Goal: Register for event/course

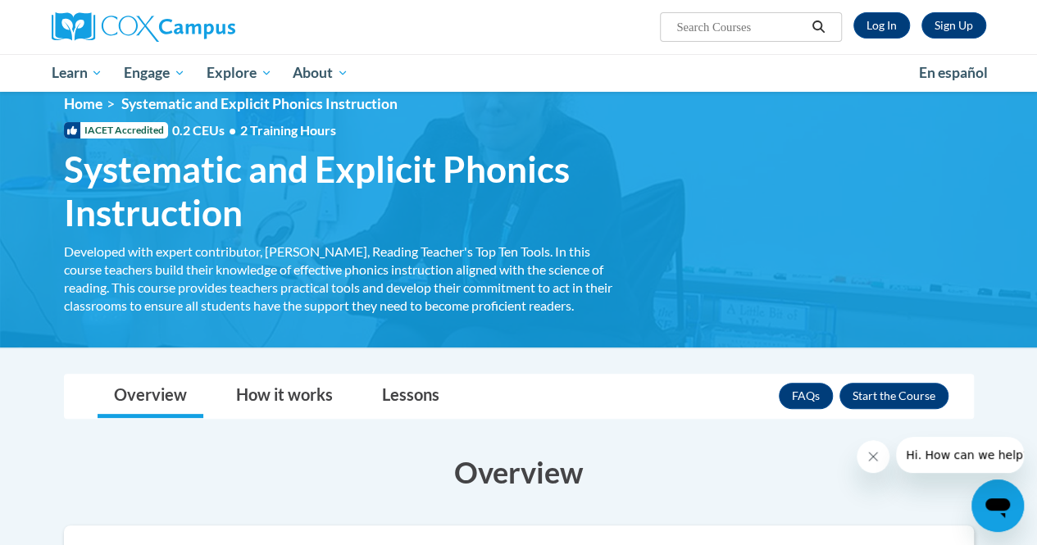
scroll to position [24, 0]
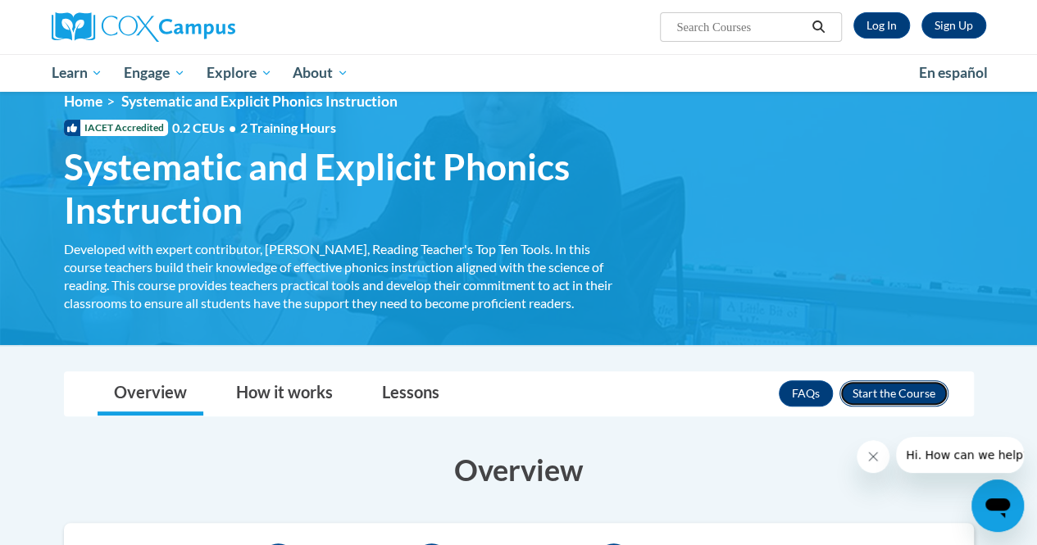
click at [869, 390] on button "Enroll" at bounding box center [894, 394] width 109 height 26
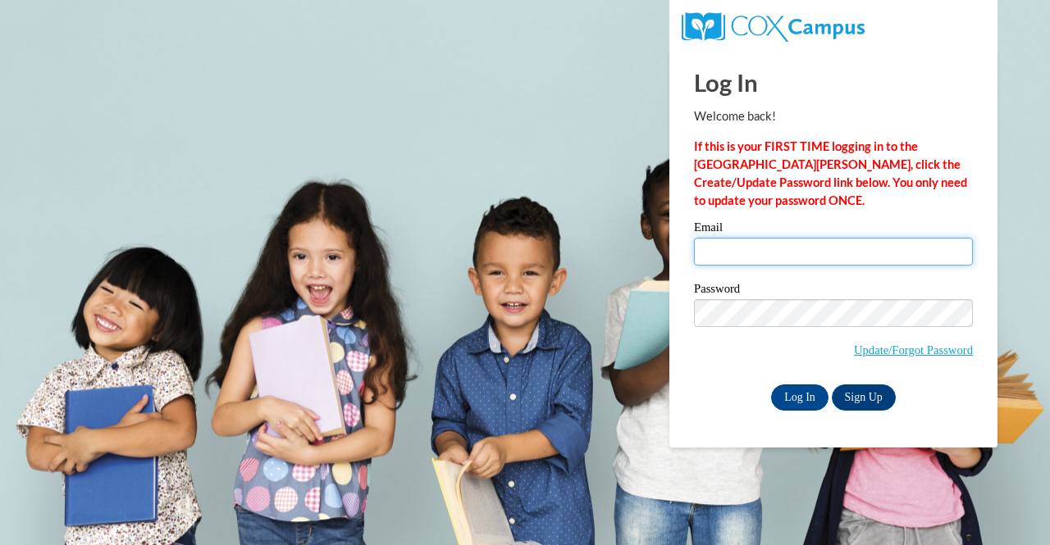
click at [754, 247] on input "Email" at bounding box center [833, 252] width 279 height 28
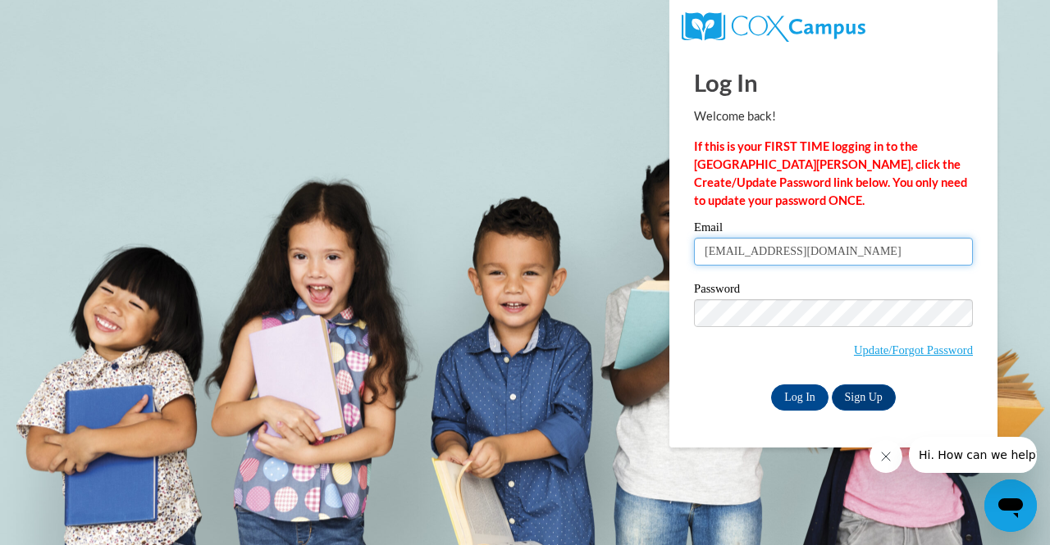
type input "[EMAIL_ADDRESS][DOMAIN_NAME]"
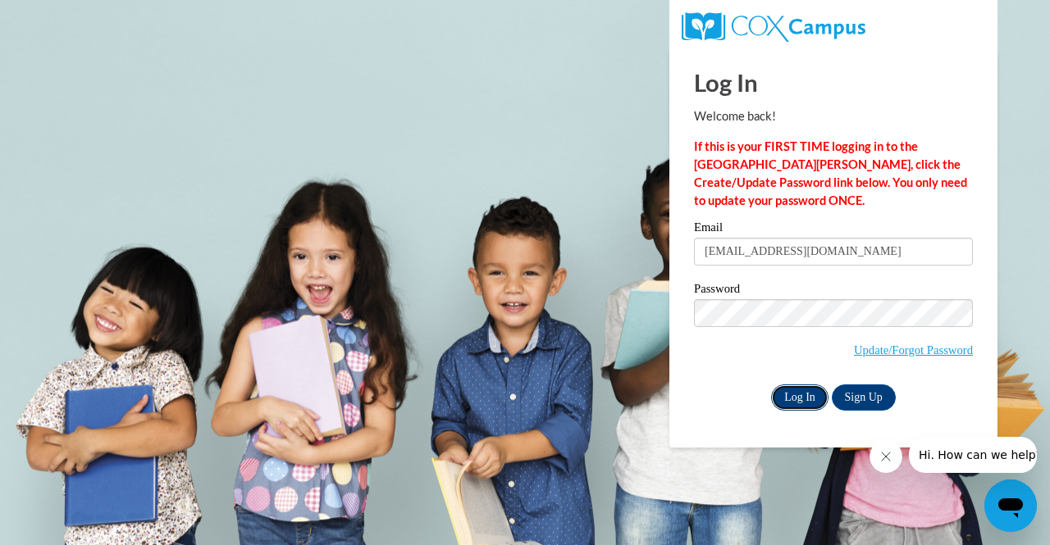
click at [804, 397] on input "Log In" at bounding box center [799, 398] width 57 height 26
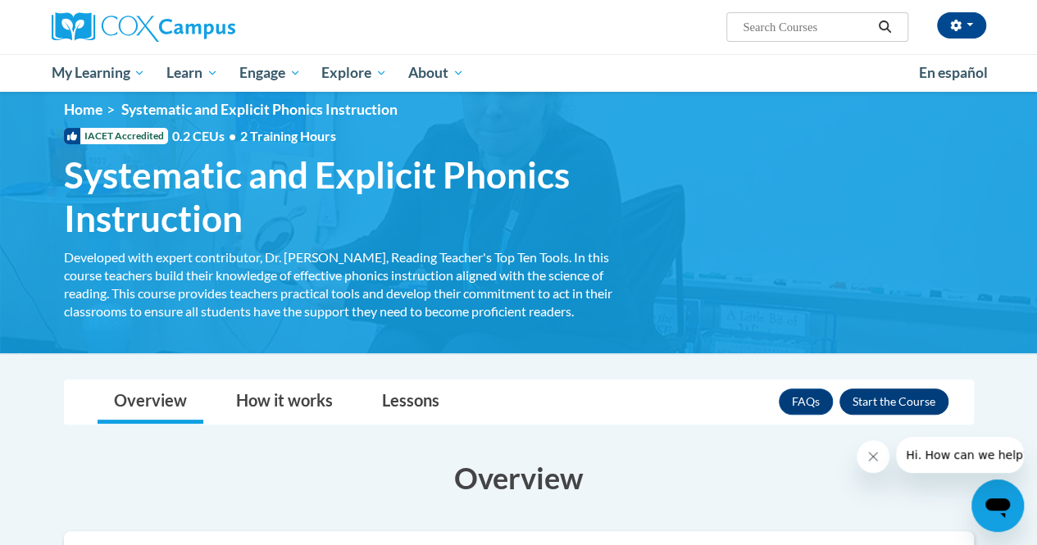
scroll to position [15, 0]
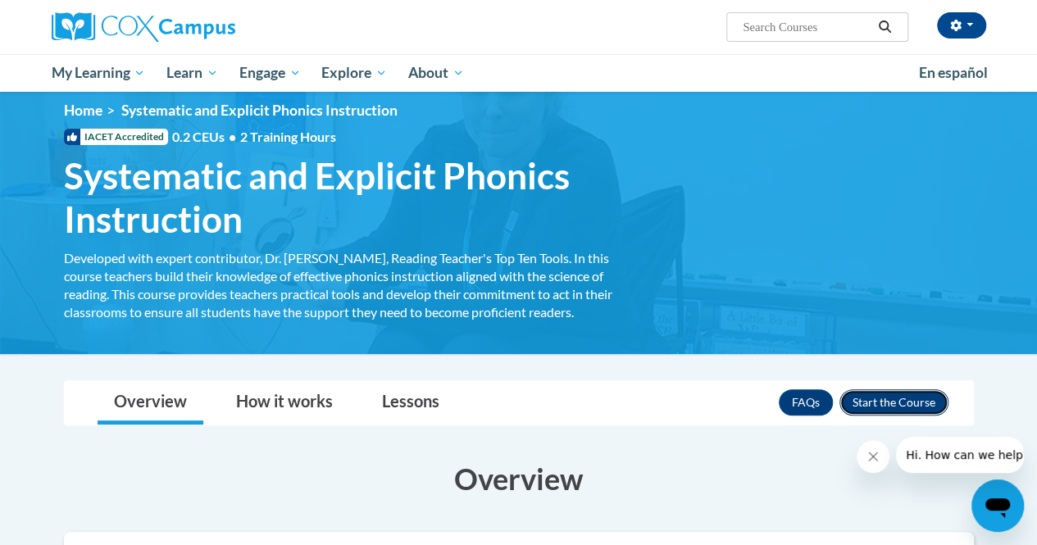
click at [904, 392] on button "Enroll" at bounding box center [894, 403] width 109 height 26
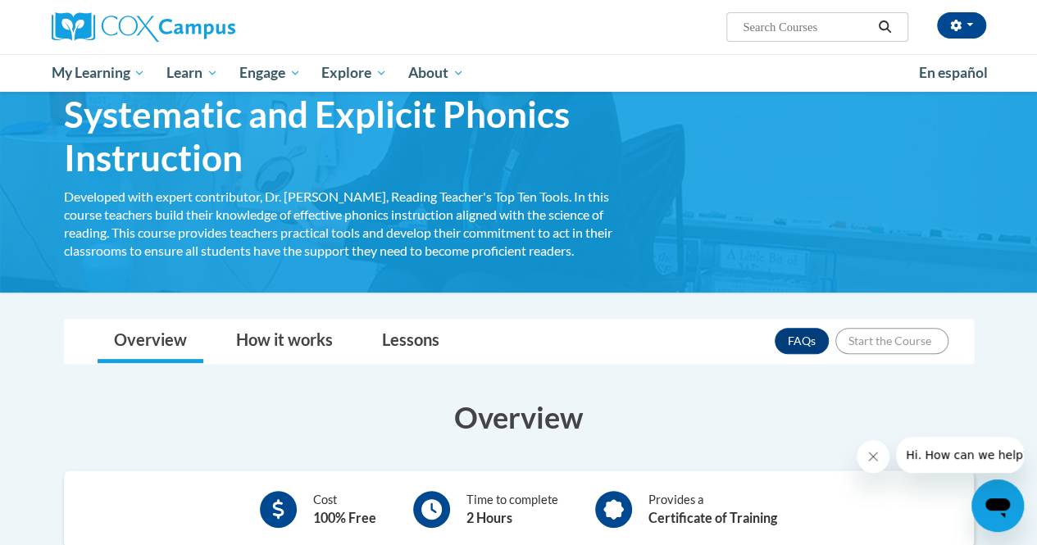
scroll to position [77, 0]
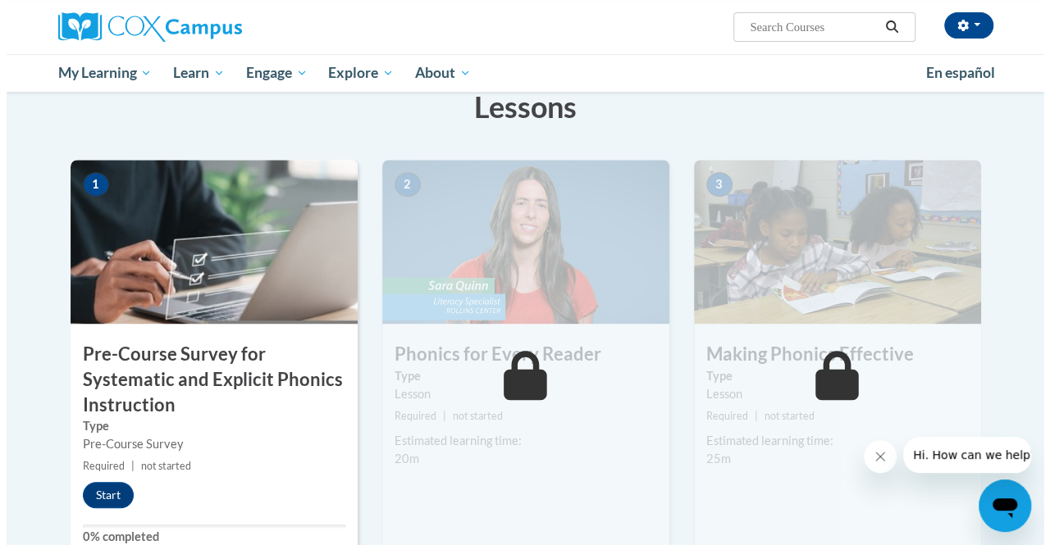
scroll to position [300, 0]
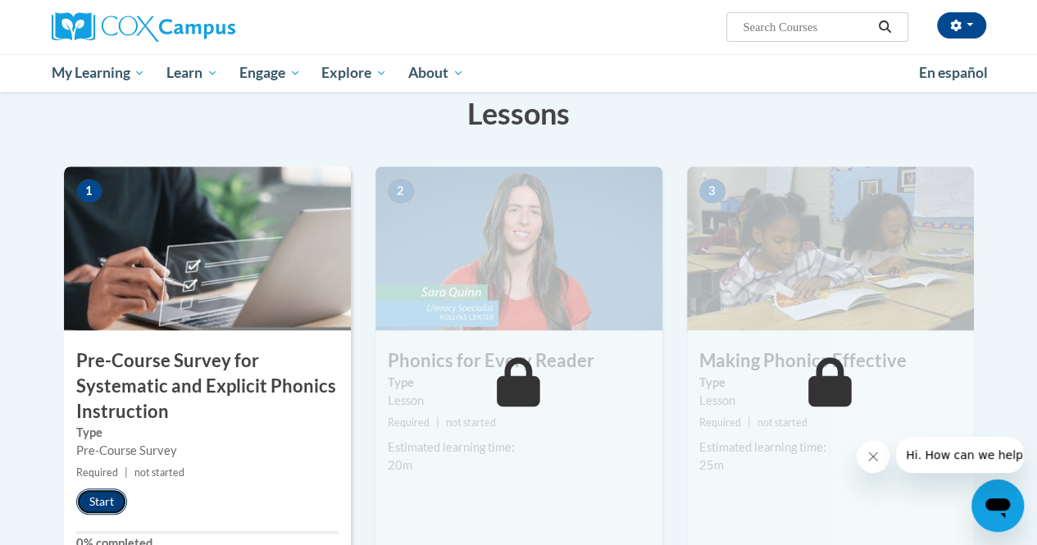
click at [82, 502] on button "Start" at bounding box center [101, 502] width 51 height 26
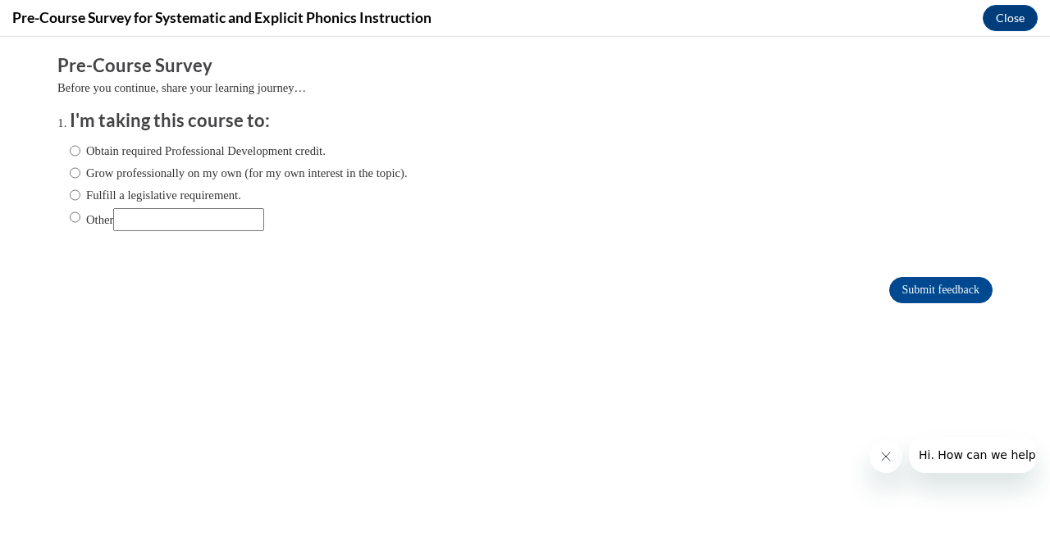
scroll to position [0, 0]
click at [242, 152] on label "Obtain required Professional Development credit." at bounding box center [198, 151] width 256 height 18
click at [80, 152] on input "Obtain required Professional Development credit." at bounding box center [75, 151] width 11 height 18
radio input "true"
click at [890, 288] on input "Submit feedback" at bounding box center [940, 290] width 103 height 26
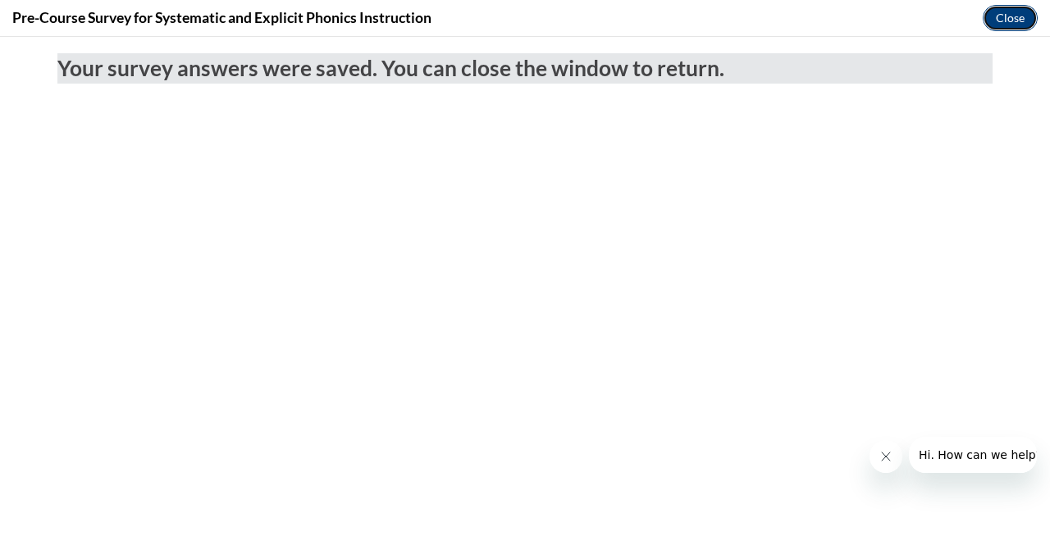
click at [1012, 17] on button "Close" at bounding box center [1009, 18] width 55 height 26
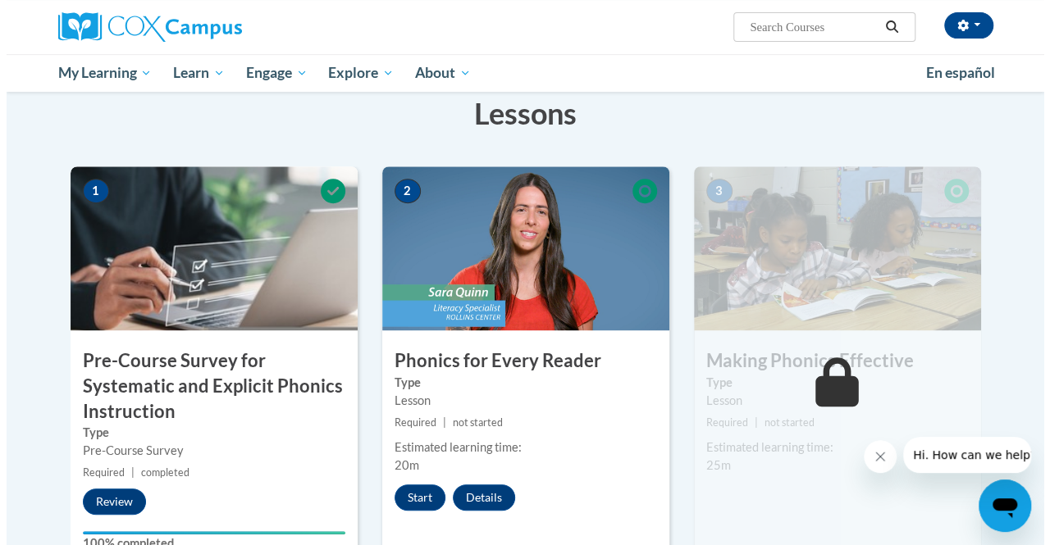
scroll to position [344, 0]
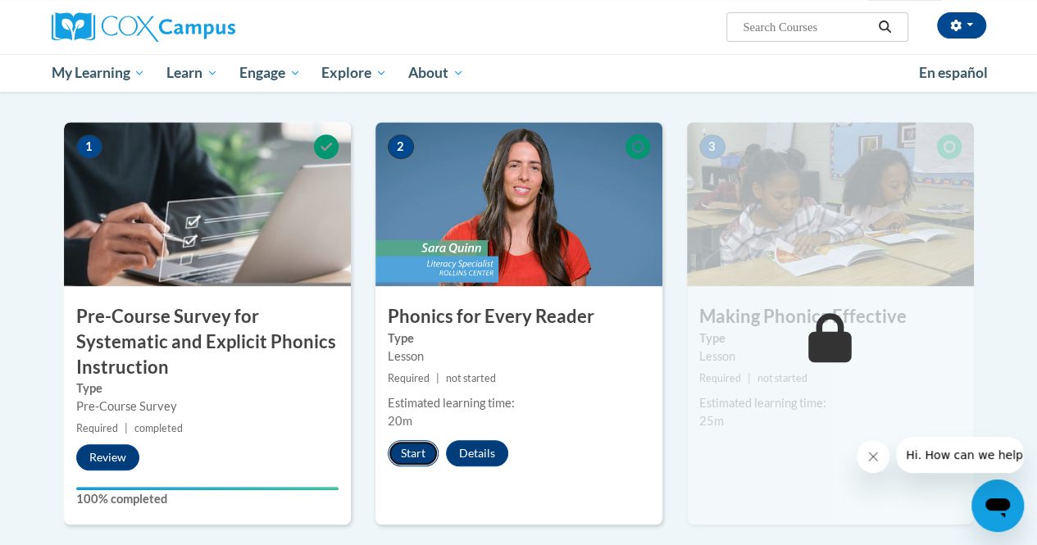
click at [399, 445] on button "Start" at bounding box center [413, 453] width 51 height 26
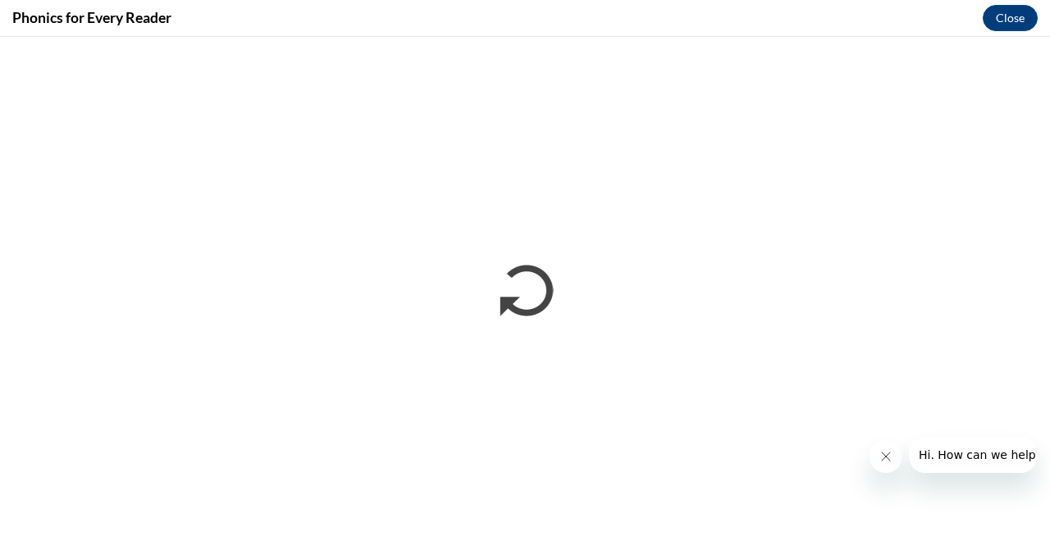
scroll to position [0, 0]
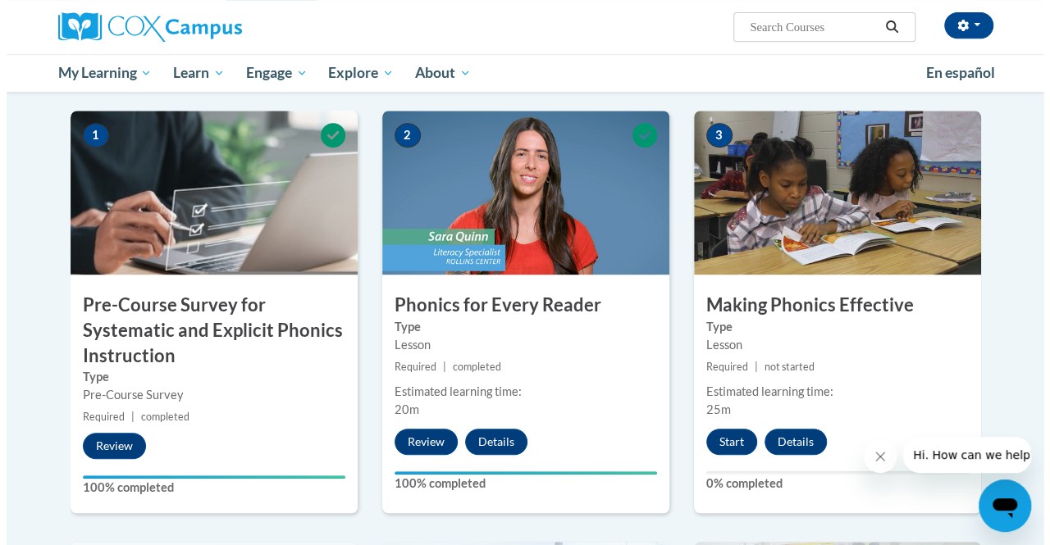
scroll to position [358, 0]
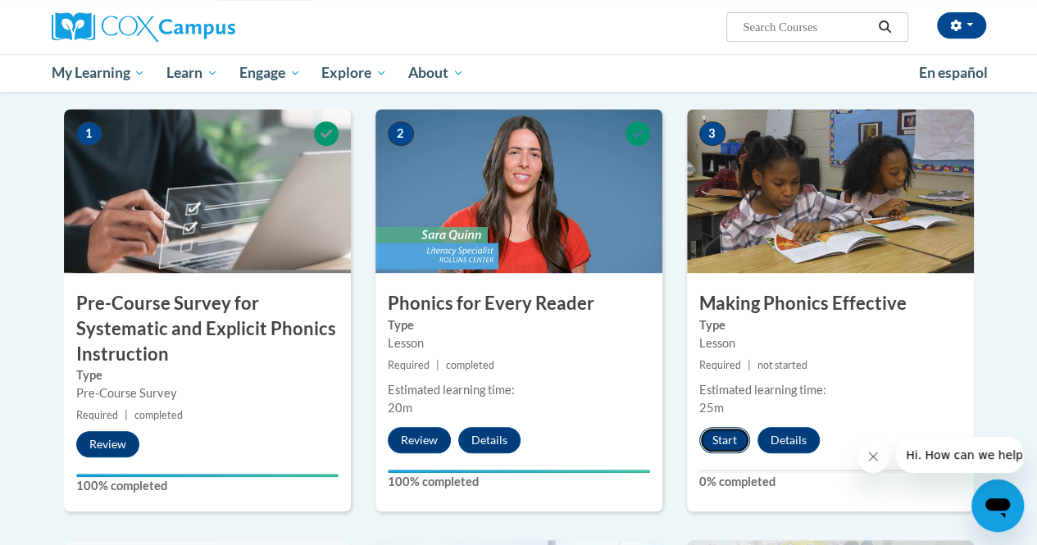
click at [725, 440] on button "Start" at bounding box center [725, 440] width 51 height 26
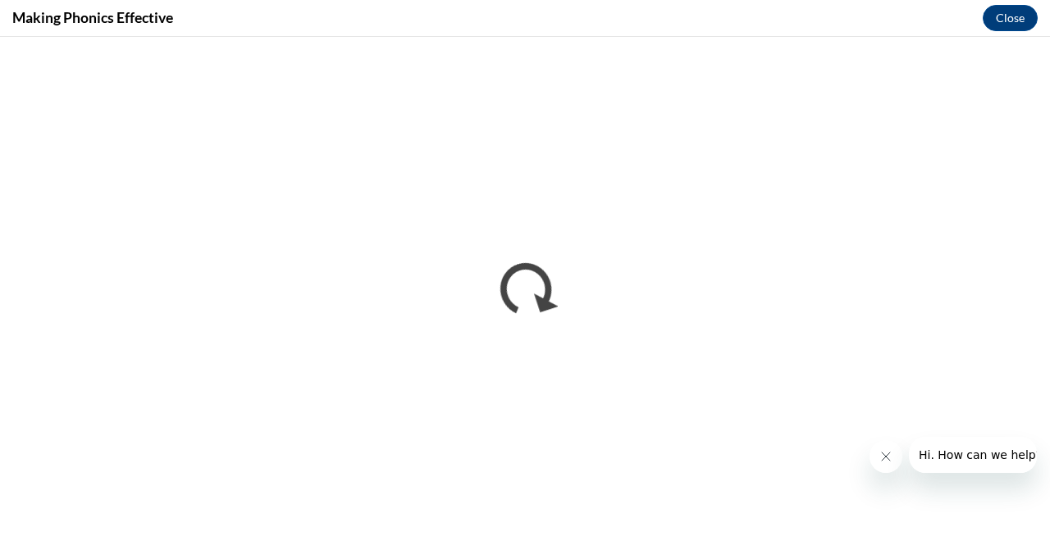
scroll to position [0, 0]
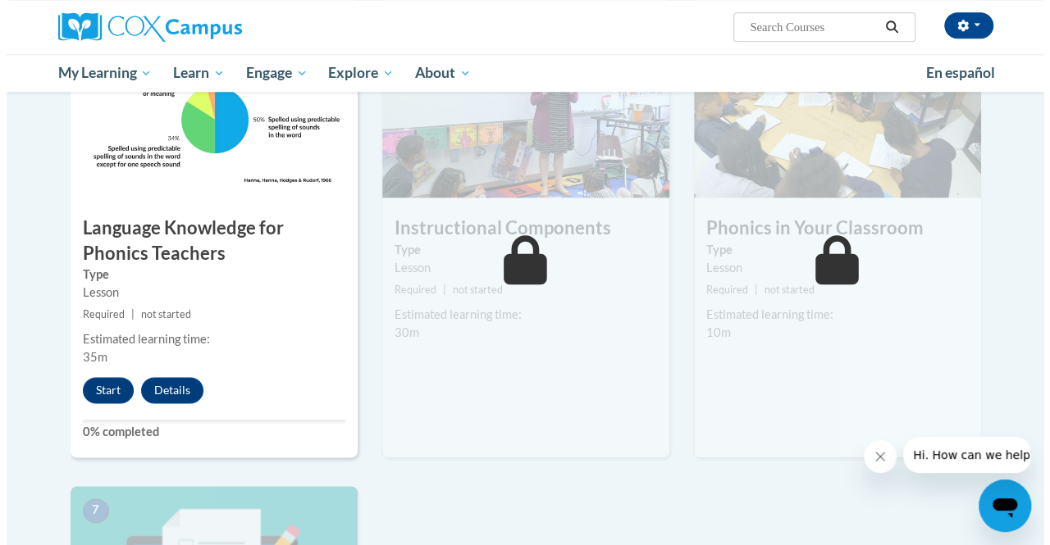
scroll to position [868, 0]
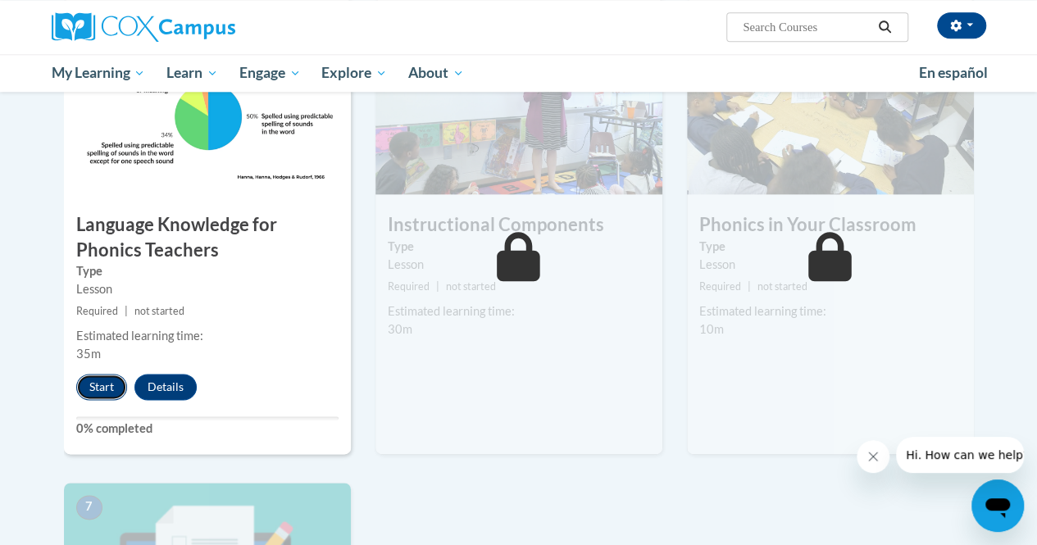
click at [116, 382] on button "Start" at bounding box center [101, 387] width 51 height 26
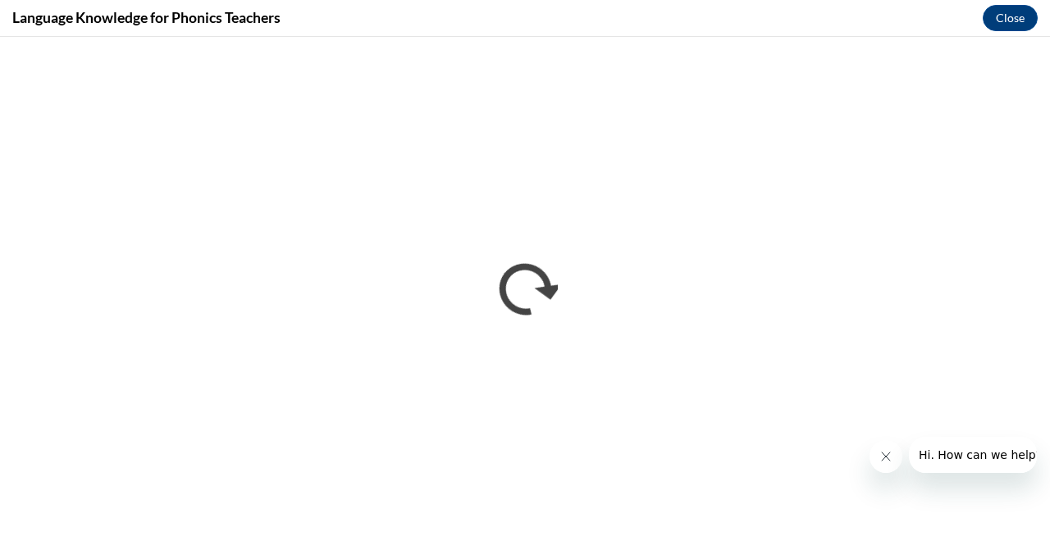
scroll to position [0, 0]
